Goal: Check status: Check status

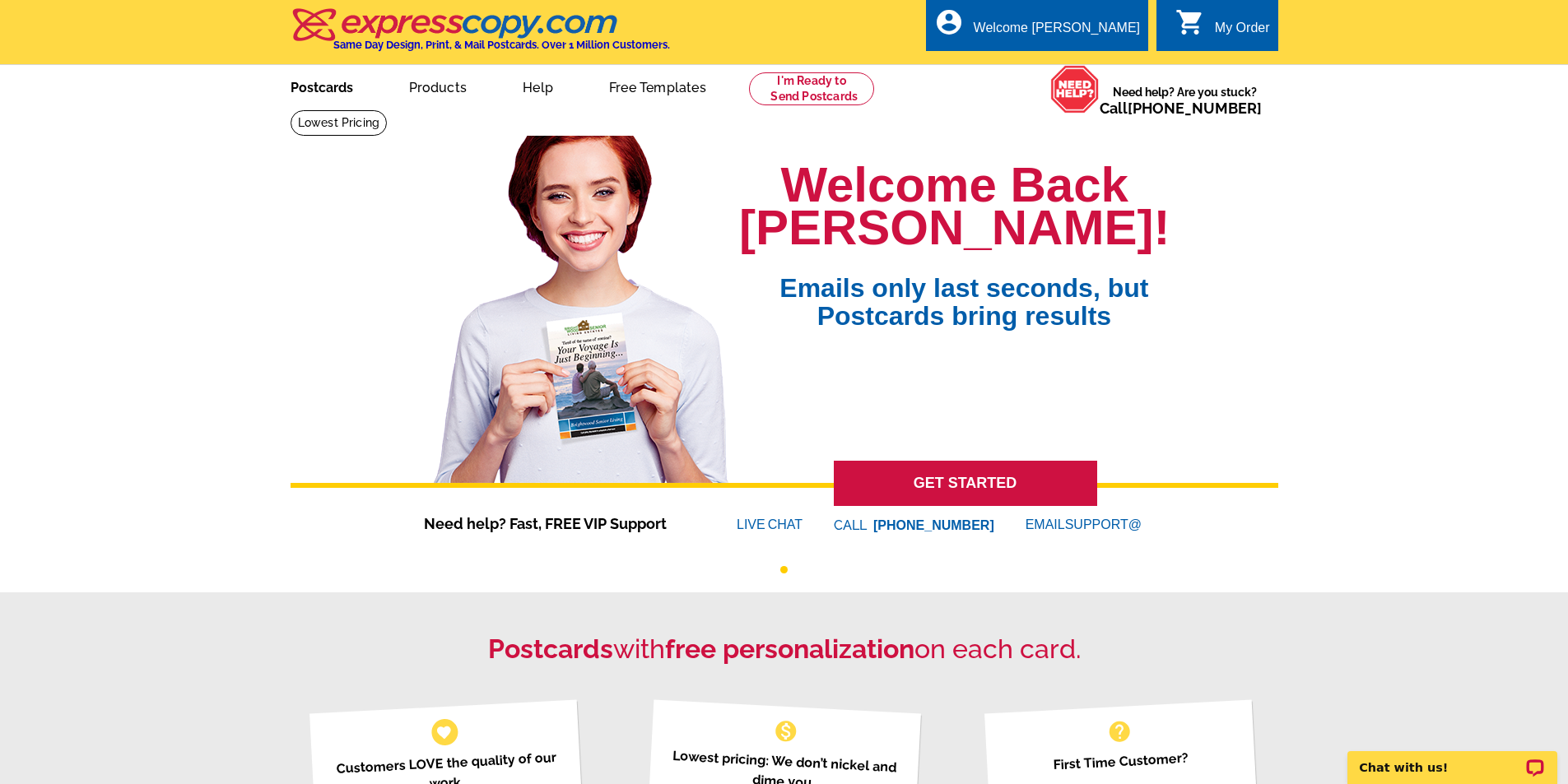
click at [339, 95] on link "Postcards" at bounding box center [321, 86] width 115 height 39
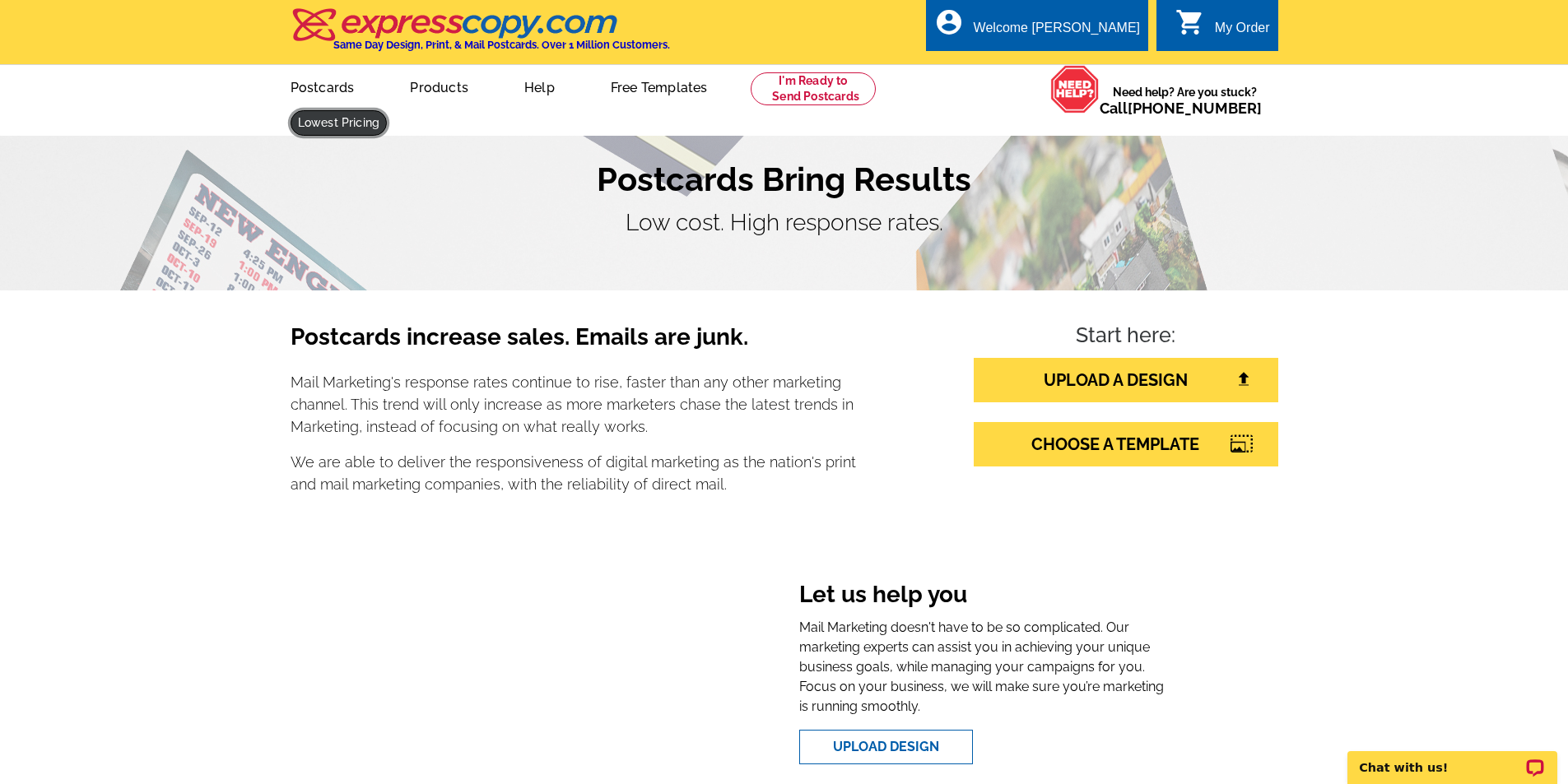
click at [387, 110] on link at bounding box center [340, 123] width 98 height 26
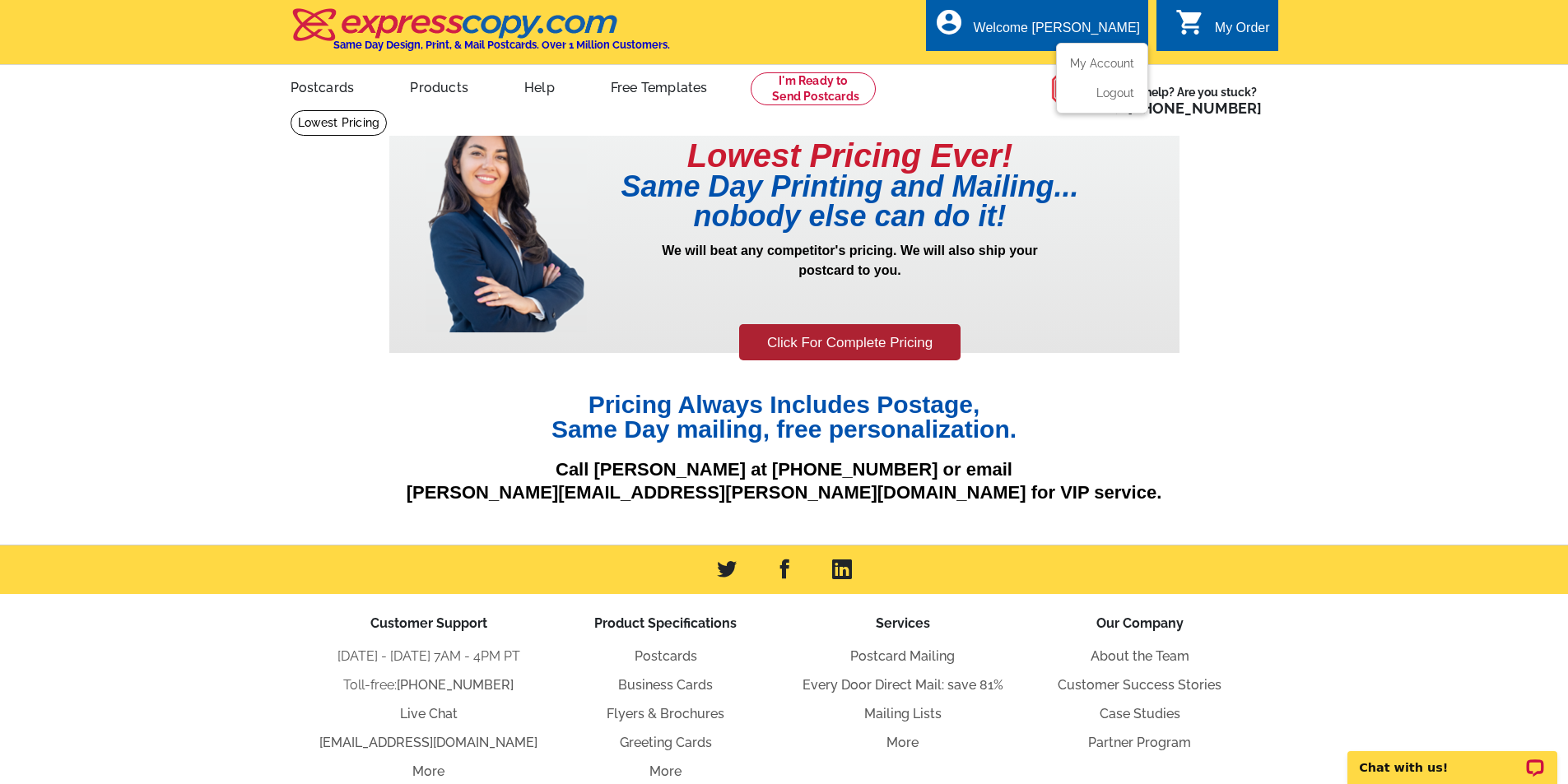
click at [1095, 54] on ul "My Account Logout" at bounding box center [1101, 78] width 92 height 71
click at [1095, 67] on link "My Account" at bounding box center [1098, 63] width 71 height 15
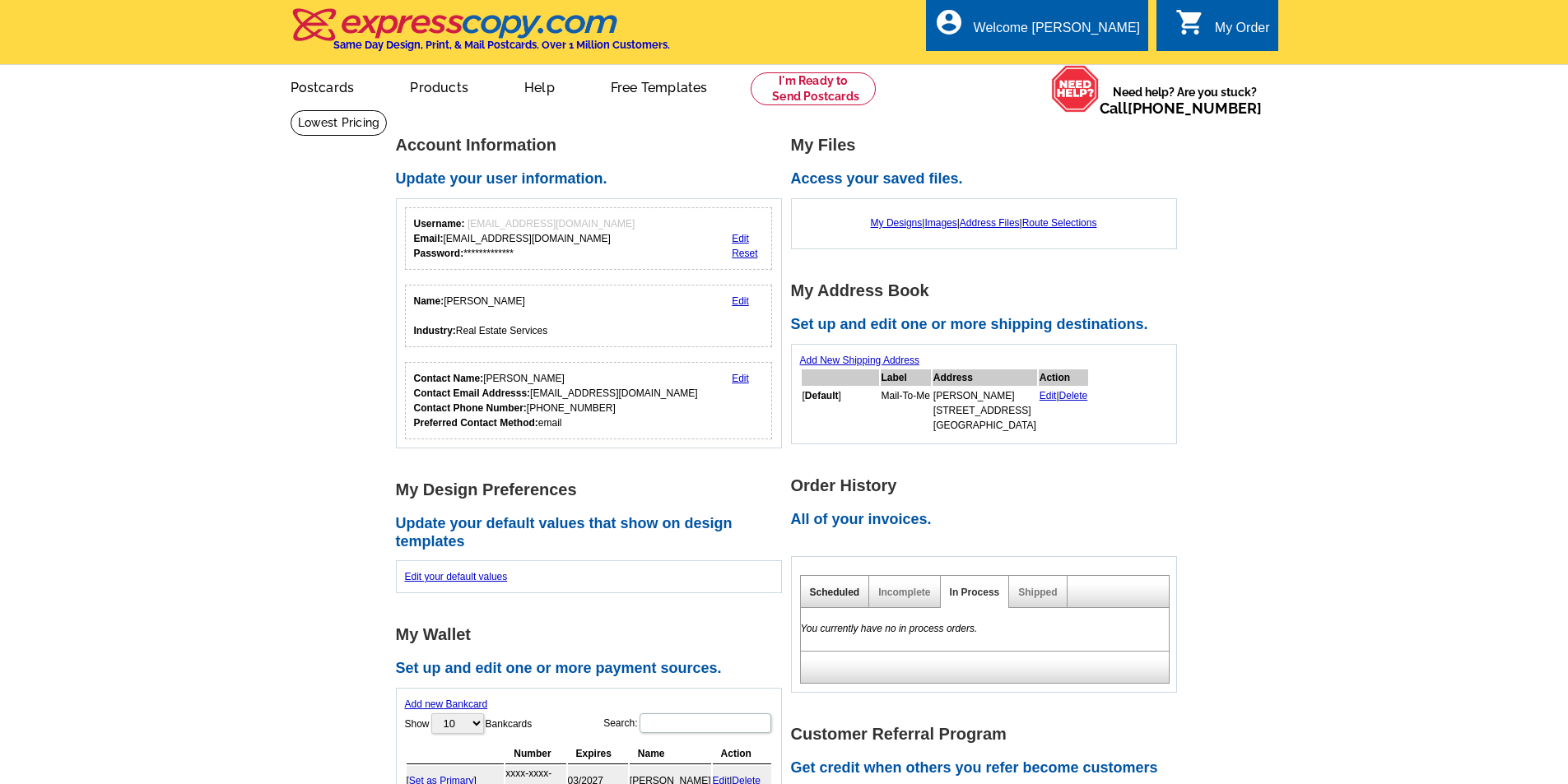
click at [823, 589] on link "Scheduled" at bounding box center [835, 593] width 51 height 12
click at [1044, 591] on link "Shipped" at bounding box center [1037, 593] width 39 height 12
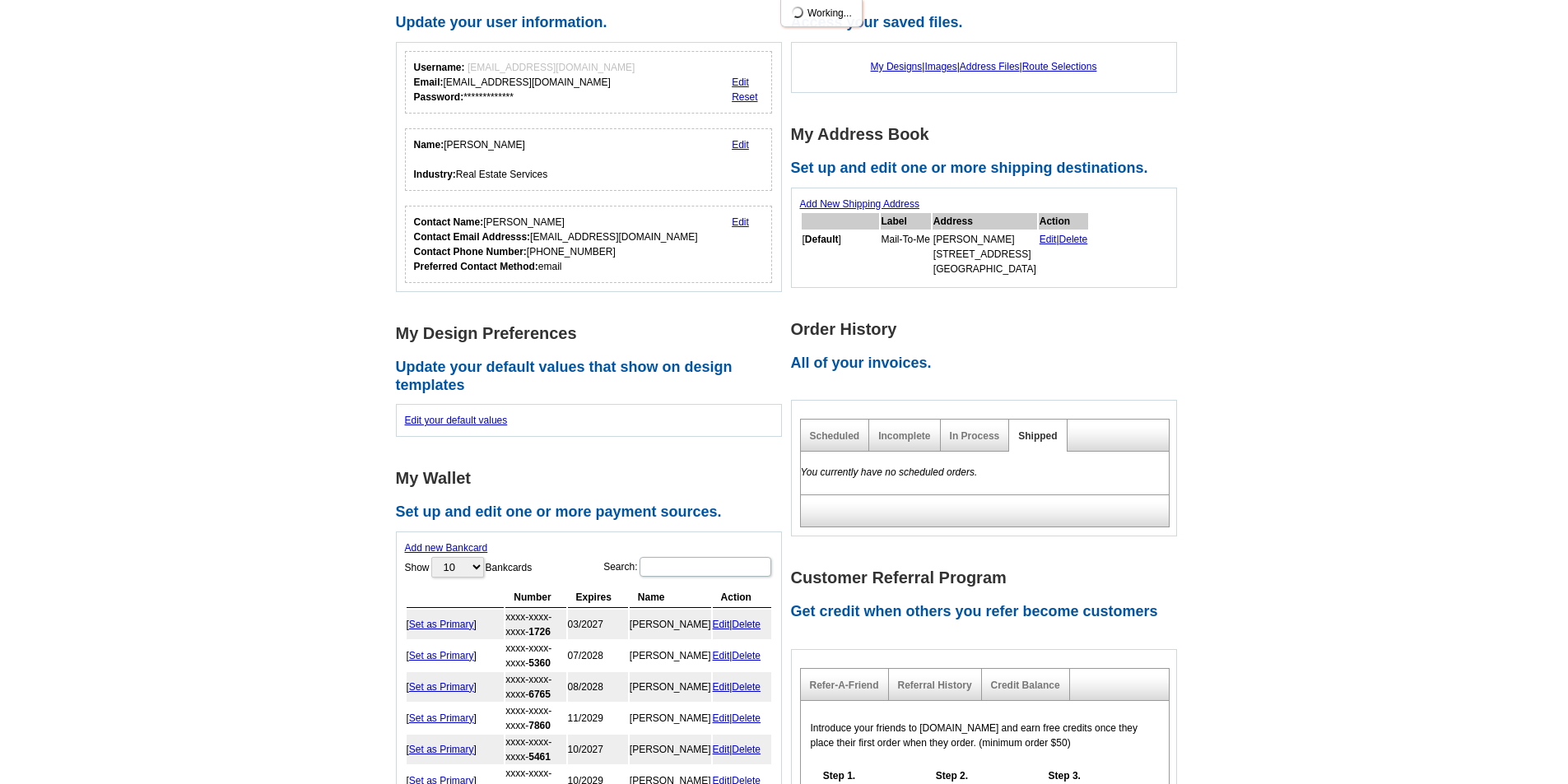
scroll to position [329, 0]
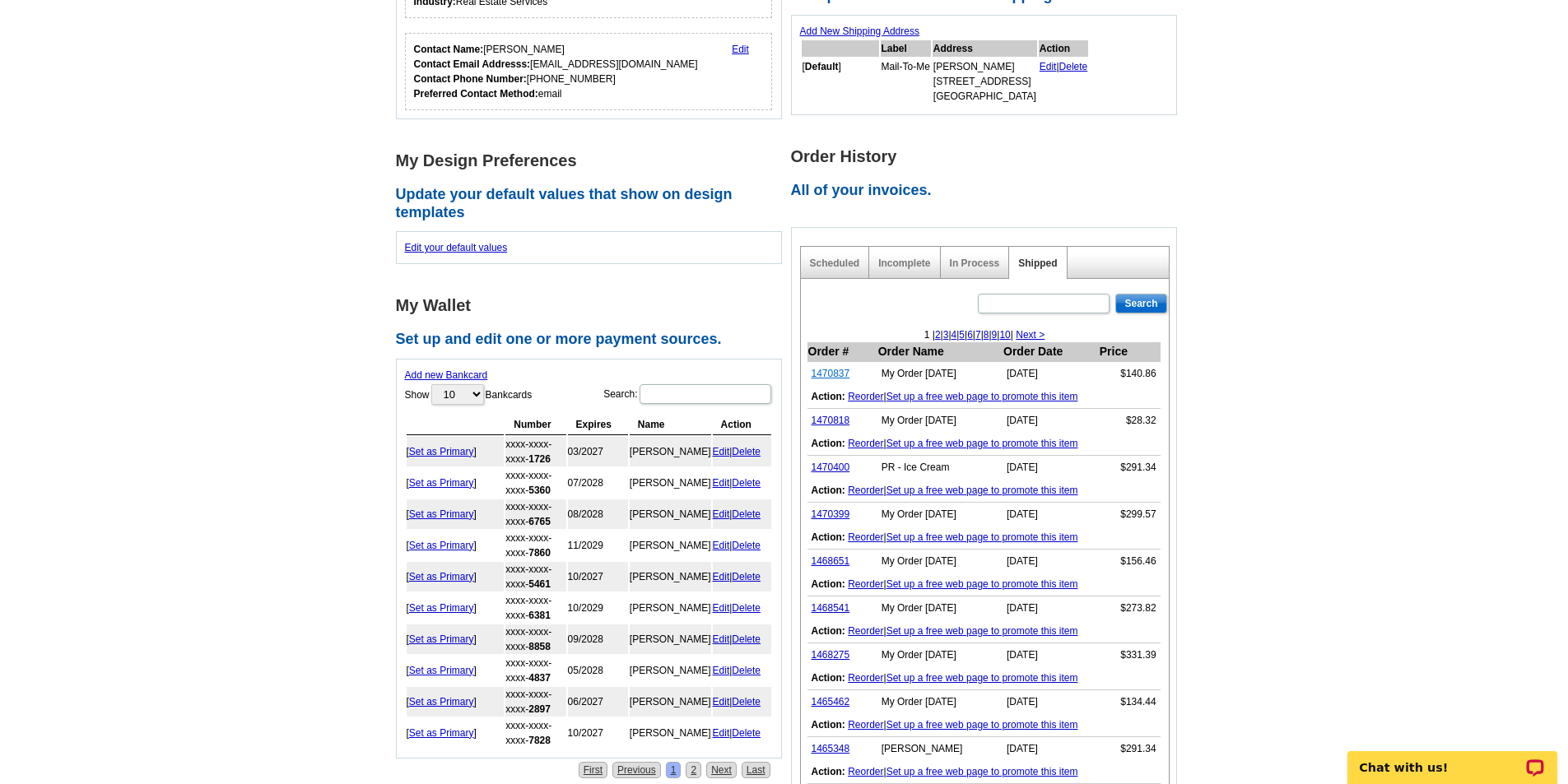
click at [838, 375] on link "1470837" at bounding box center [831, 374] width 39 height 12
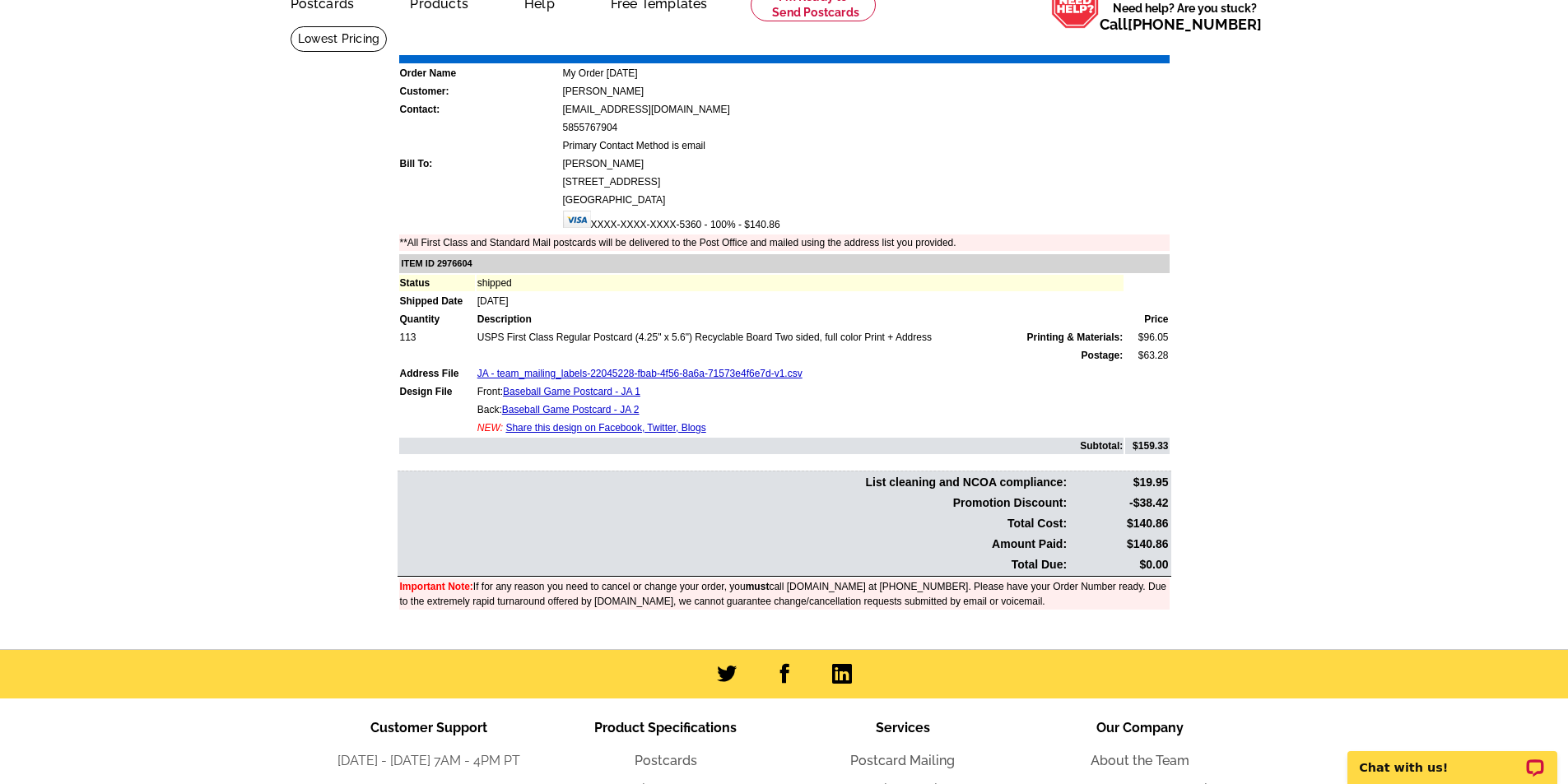
scroll to position [82, 0]
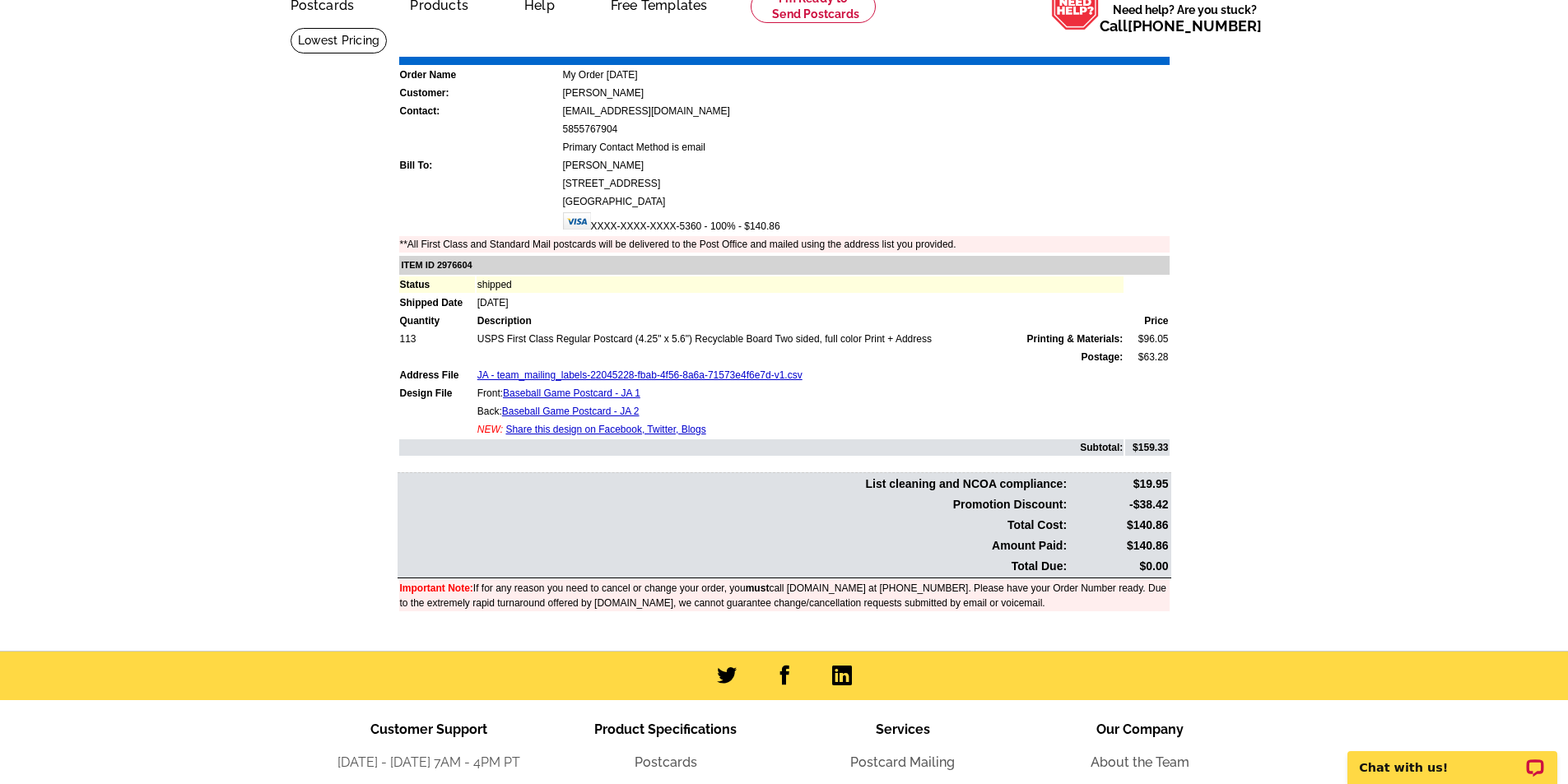
click at [411, 338] on td "113" at bounding box center [437, 340] width 75 height 17
drag, startPoint x: 1135, startPoint y: 454, endPoint x: 1168, endPoint y: 446, distance: 34.0
click at [1168, 446] on td "$159.33" at bounding box center [1147, 448] width 43 height 17
click at [1349, 543] on main "Order Number: 1470837 Download Invoice | Print Invoice Order Name My Order [DAT…" at bounding box center [784, 340] width 1568 height 624
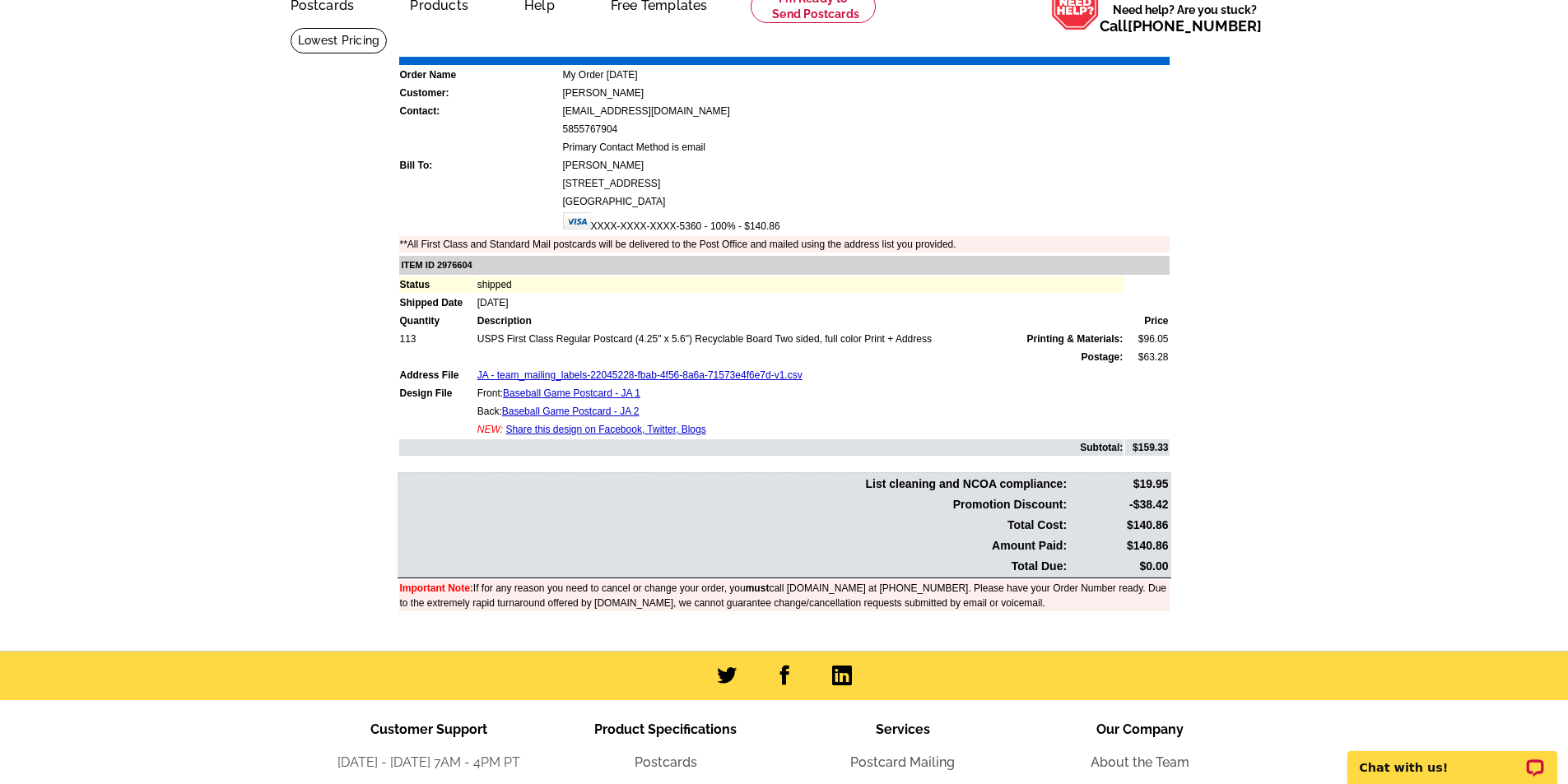
drag, startPoint x: 1126, startPoint y: 511, endPoint x: 1165, endPoint y: 504, distance: 39.6
click at [1165, 504] on td "-$38.42" at bounding box center [1119, 504] width 99 height 19
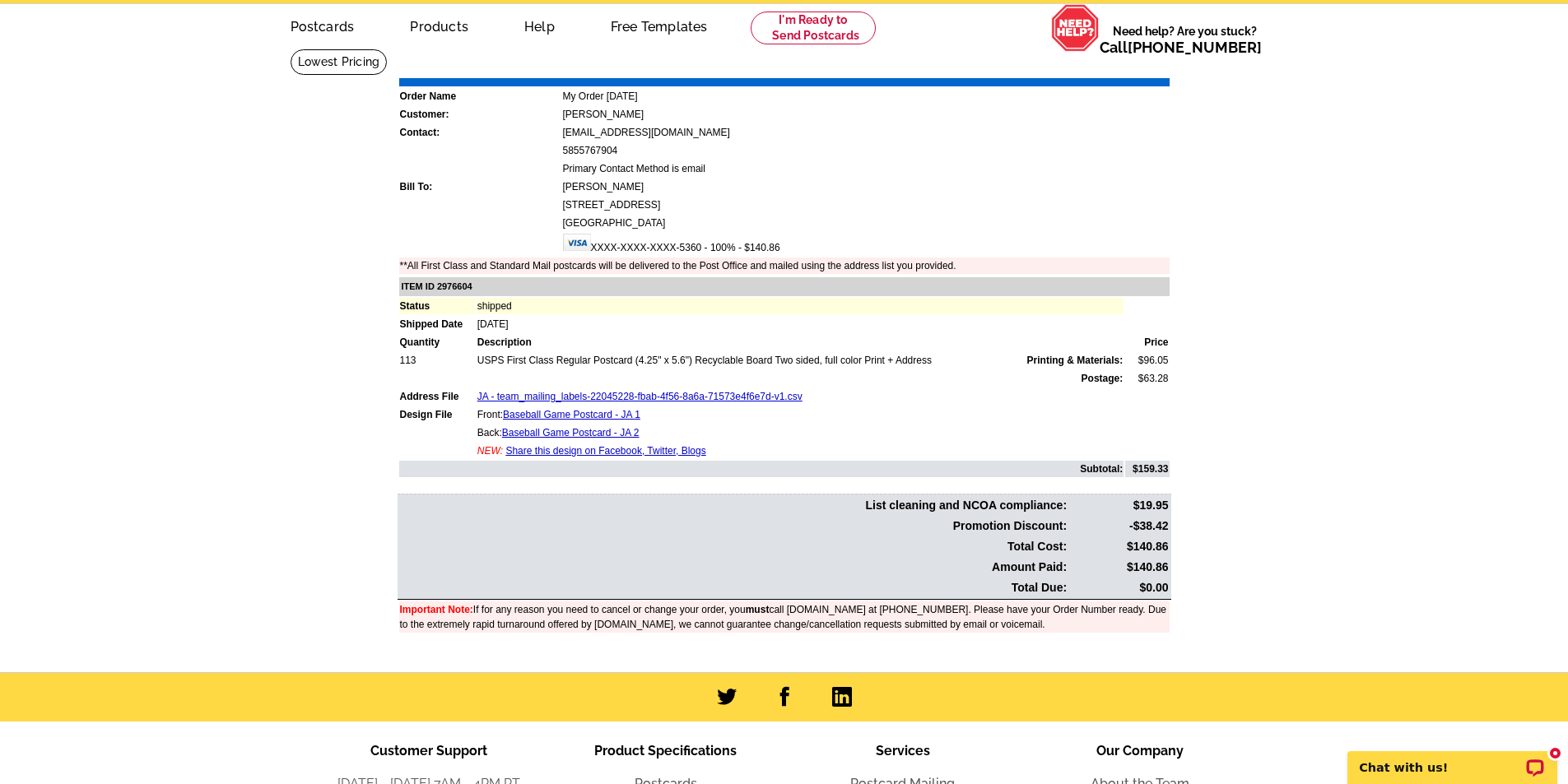
scroll to position [165, 0]
